Goal: Transaction & Acquisition: Obtain resource

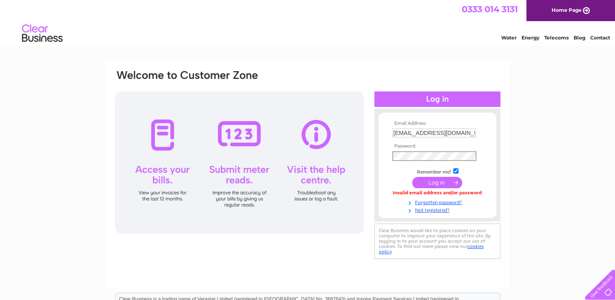
click at [412, 177] on input "submit" at bounding box center [437, 182] width 50 height 11
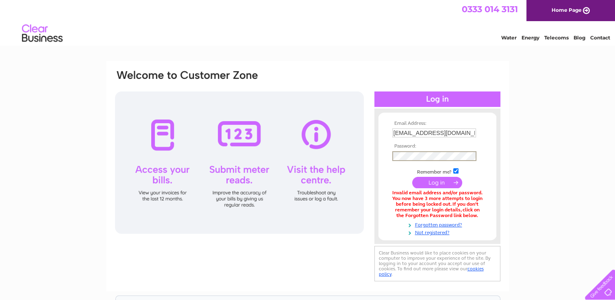
click at [412, 177] on input "submit" at bounding box center [437, 182] width 50 height 11
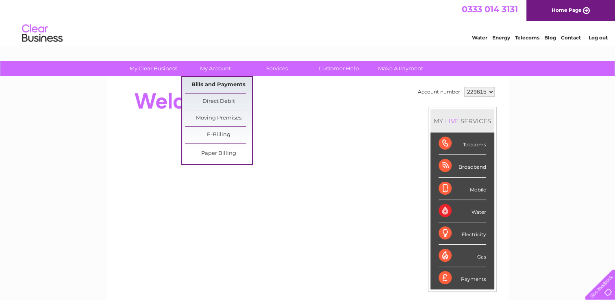
click at [215, 79] on link "Bills and Payments" at bounding box center [218, 85] width 67 height 16
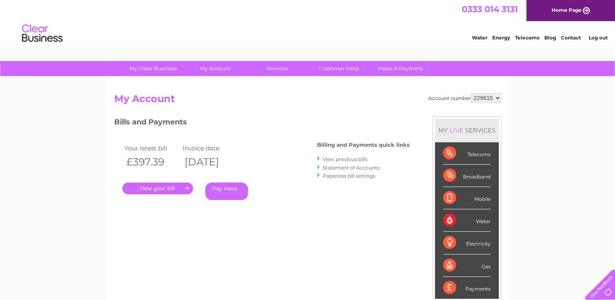
click at [339, 160] on link "View previous bills" at bounding box center [345, 159] width 45 height 6
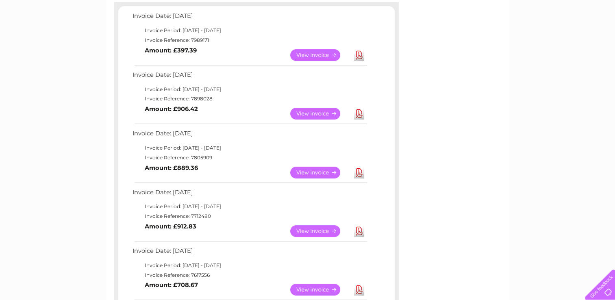
scroll to position [146, 0]
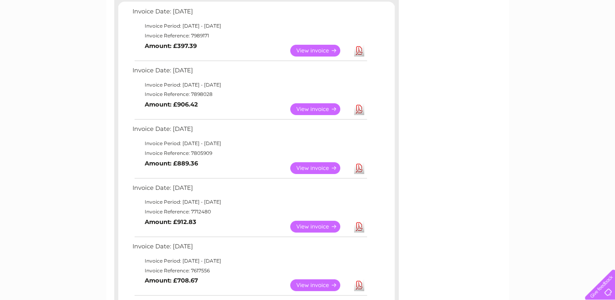
click at [327, 225] on link "View" at bounding box center [320, 227] width 60 height 12
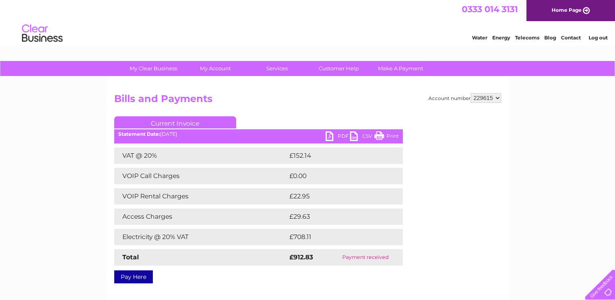
click at [339, 137] on link "PDF" at bounding box center [338, 137] width 24 height 12
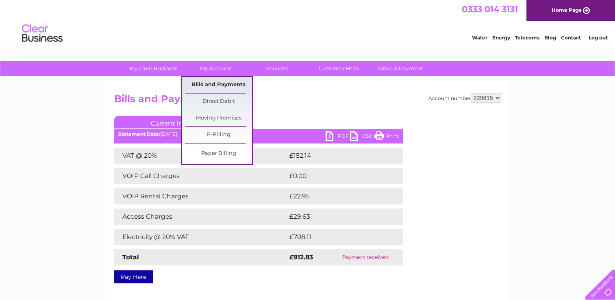
click at [212, 83] on link "Bills and Payments" at bounding box center [218, 85] width 67 height 16
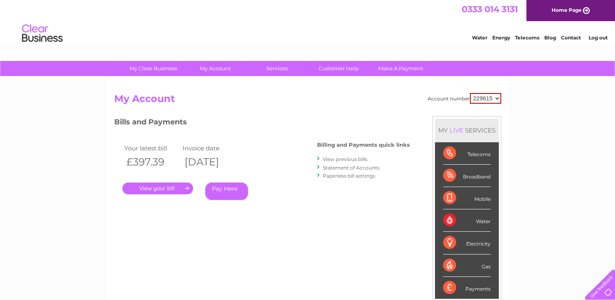
click at [169, 191] on link "." at bounding box center [157, 188] width 71 height 12
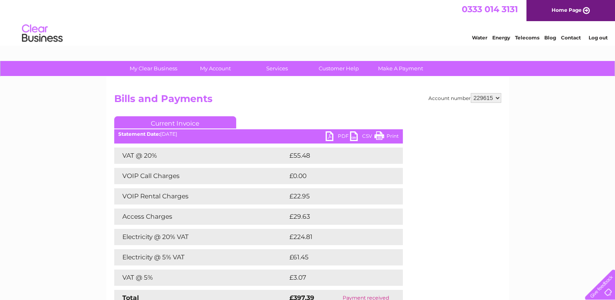
click at [337, 135] on link "PDF" at bounding box center [338, 137] width 24 height 12
